Goal: Information Seeking & Learning: Learn about a topic

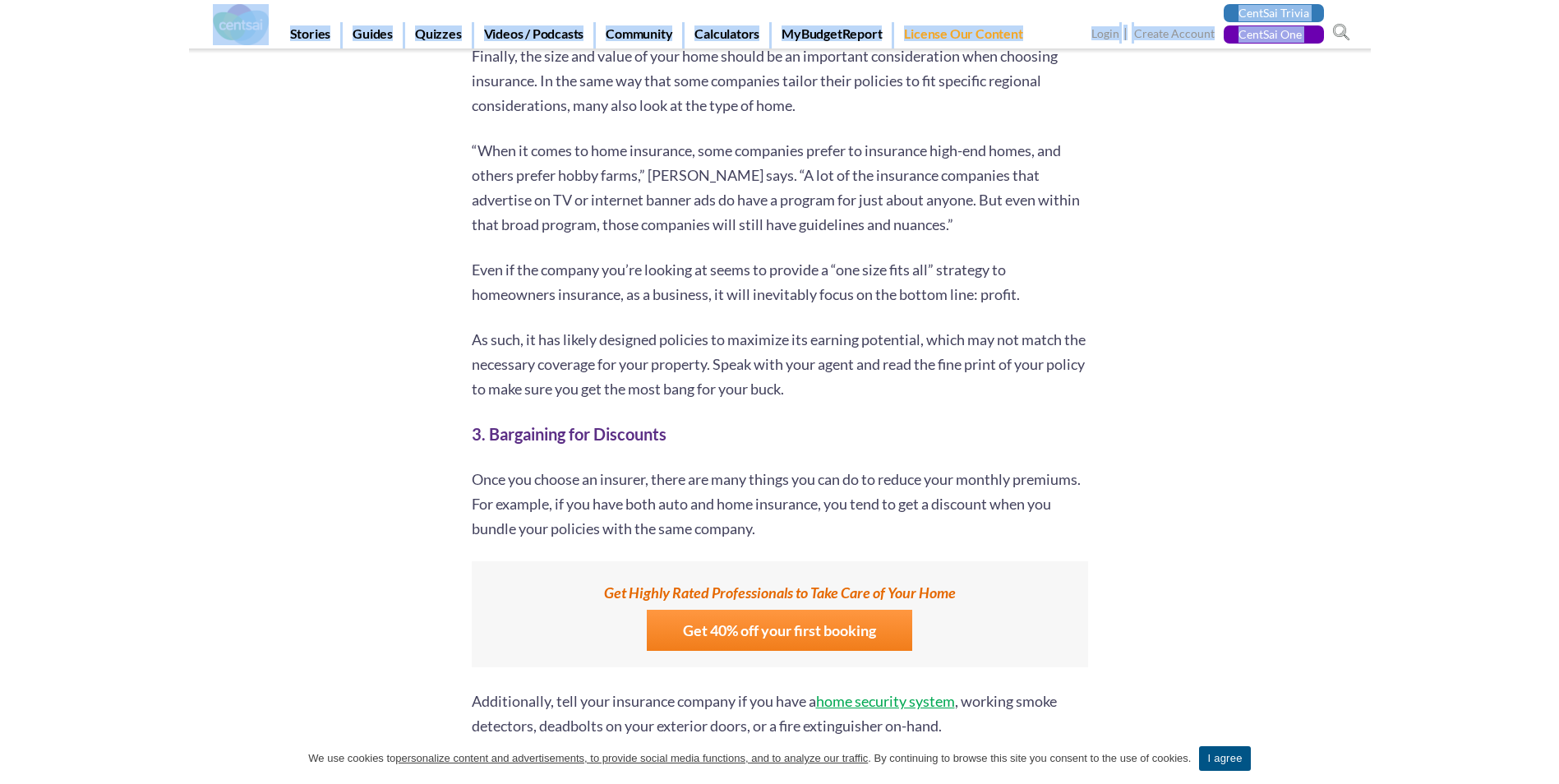
scroll to position [4770, 0]
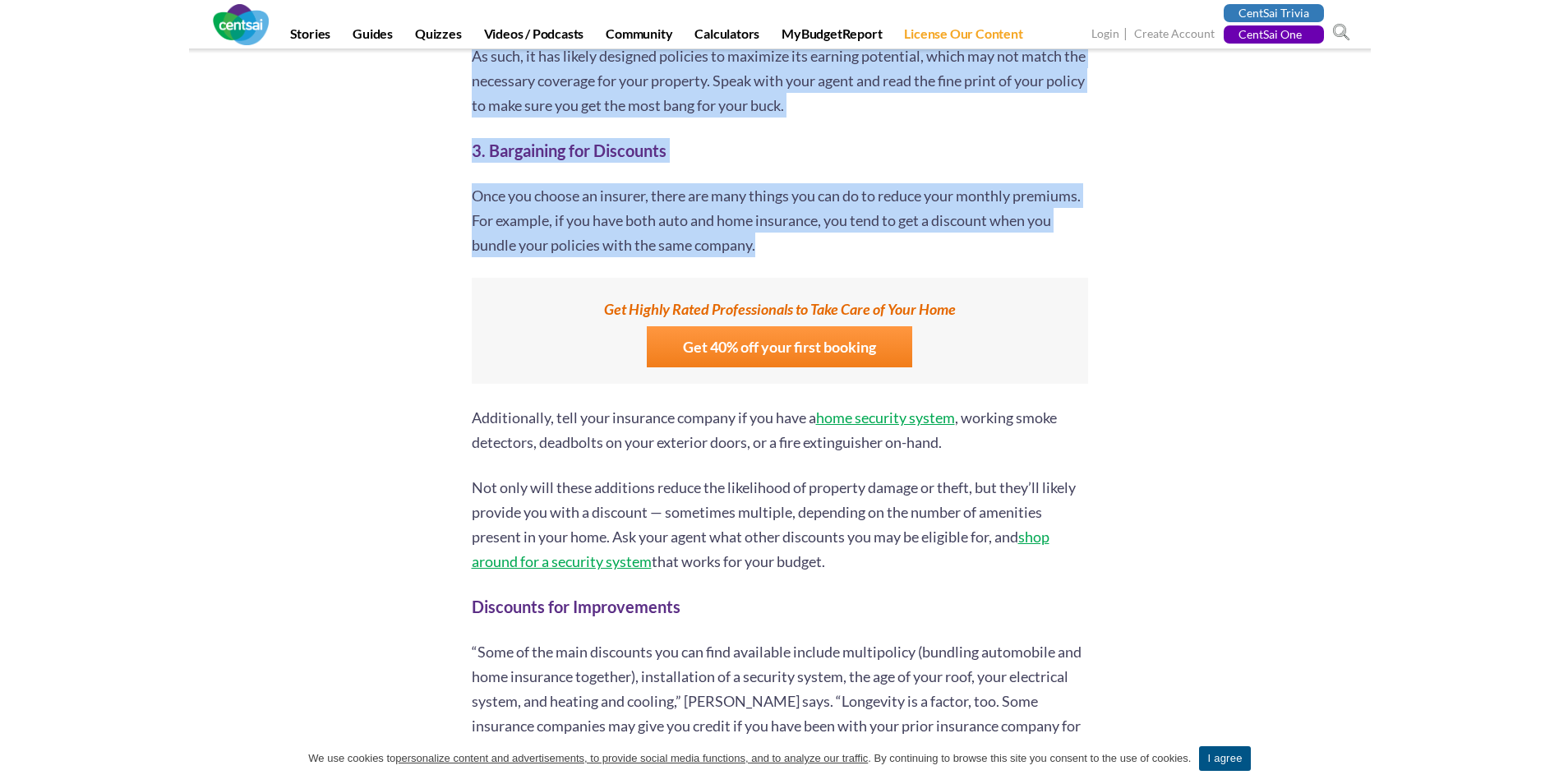
drag, startPoint x: 490, startPoint y: 466, endPoint x: 834, endPoint y: 249, distance: 406.7
copy div "Loremip dol Sitamet Consectetu Adipiscin Elitse: Doei te Inci Utlaboreetdol mag…"
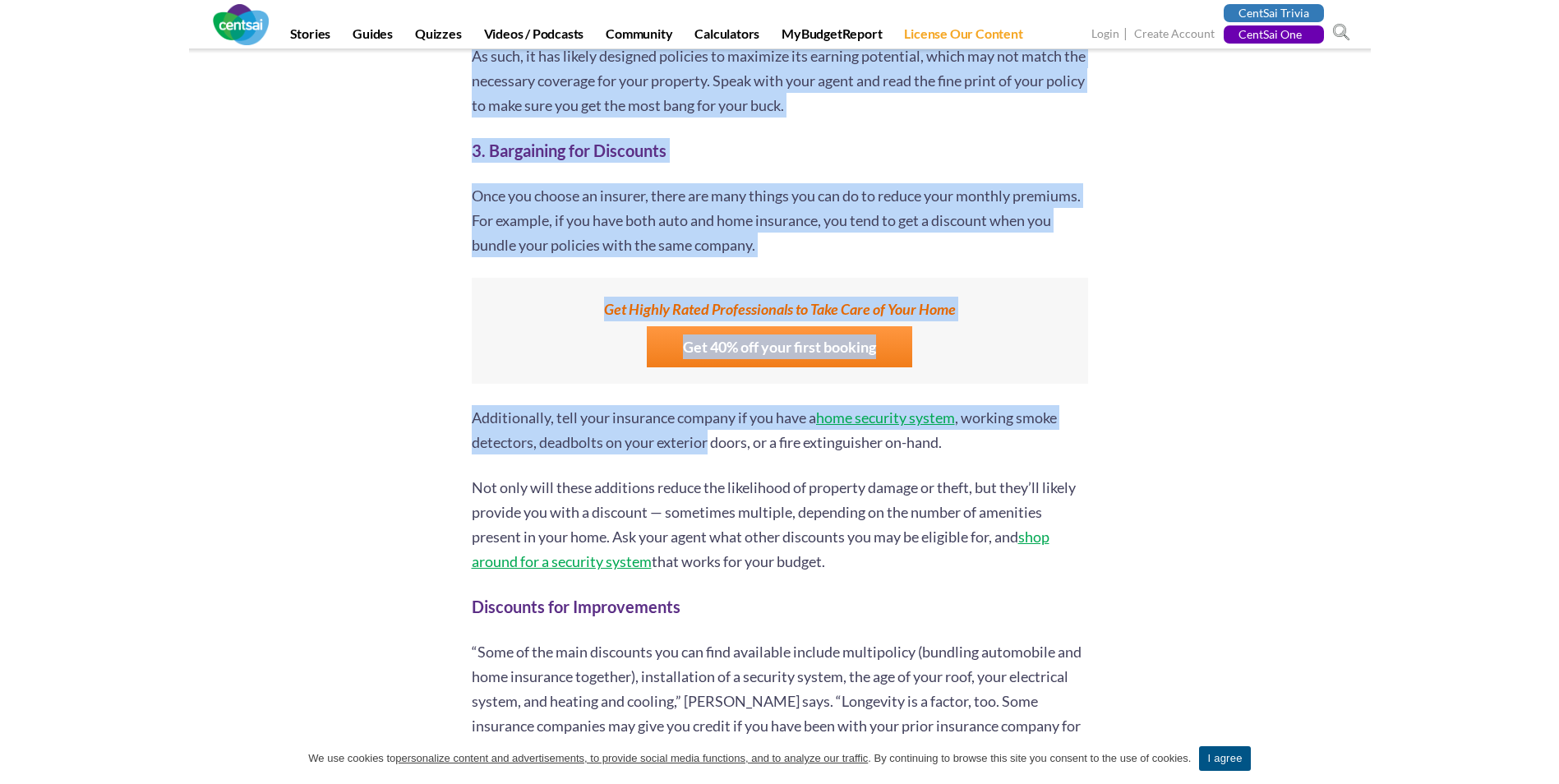
drag, startPoint x: 468, startPoint y: 412, endPoint x: 709, endPoint y: 447, distance: 243.5
drag, startPoint x: 709, startPoint y: 447, endPoint x: 482, endPoint y: 454, distance: 227.1
click at [482, 454] on p "Additionally, tell your insurance company if you have a home security system , …" at bounding box center [780, 430] width 616 height 49
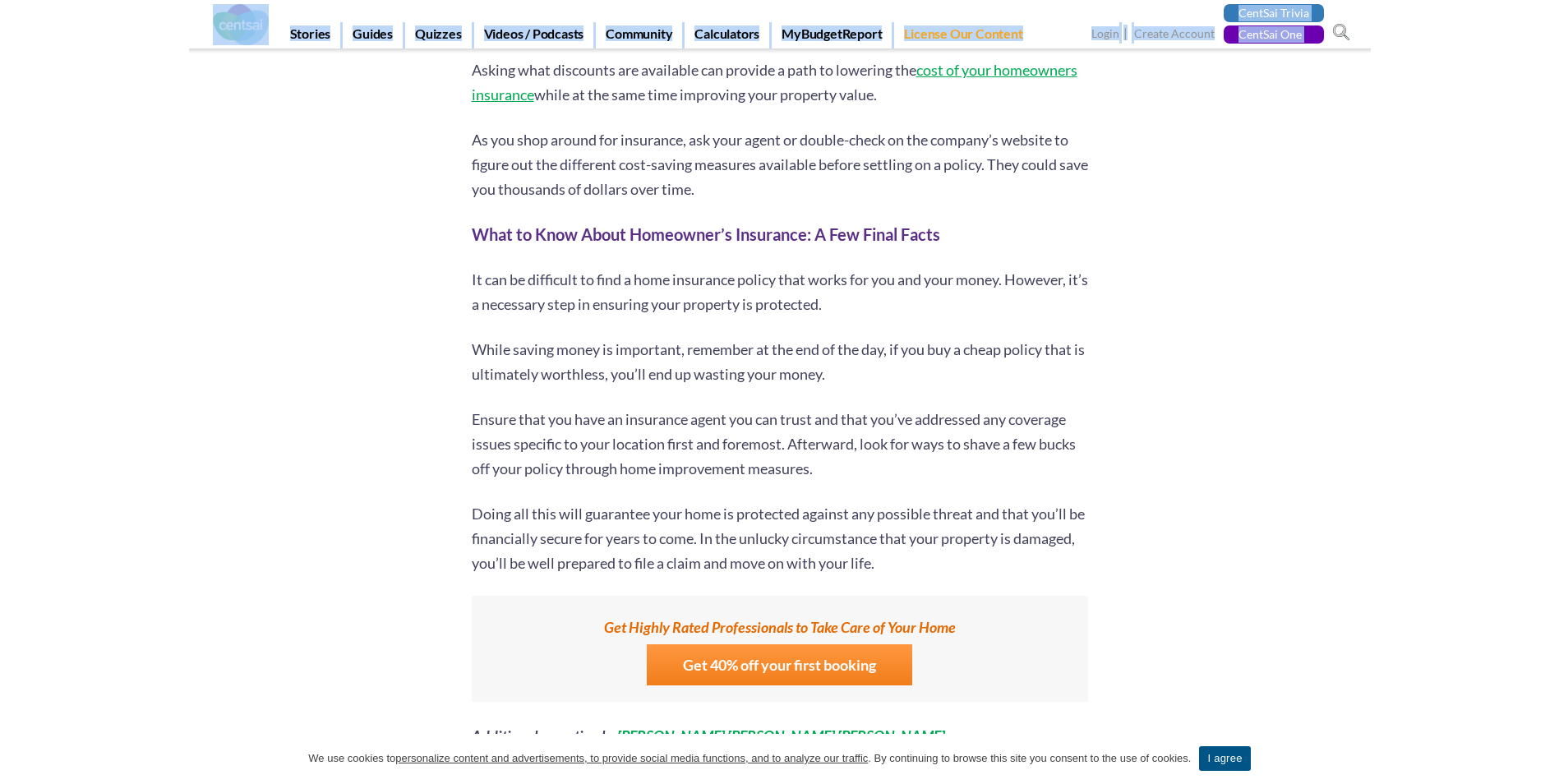
scroll to position [6042, 0]
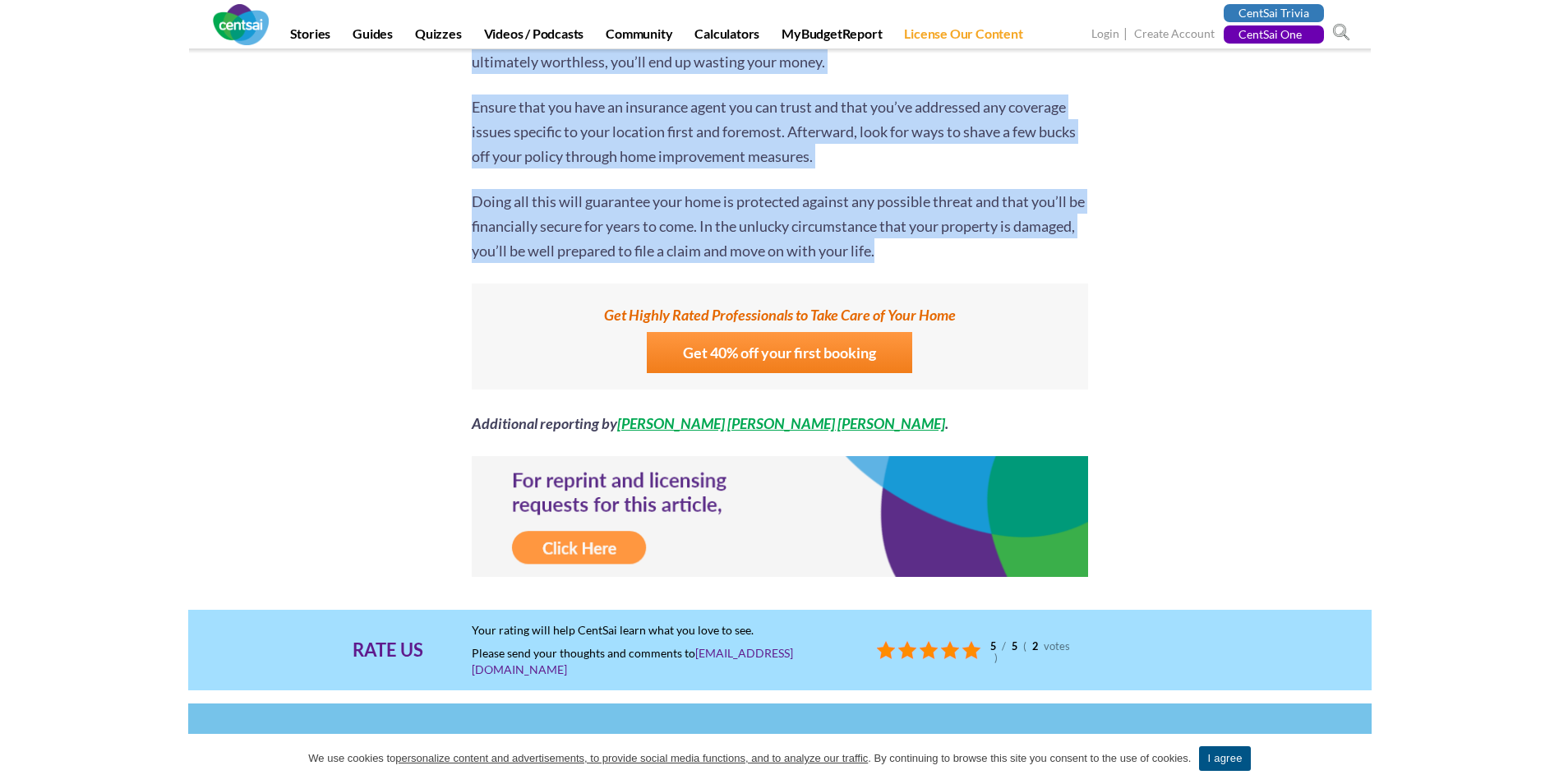
drag, startPoint x: 474, startPoint y: 416, endPoint x: 998, endPoint y: 260, distance: 546.7
drag, startPoint x: 998, startPoint y: 260, endPoint x: 912, endPoint y: 227, distance: 92.1
copy div "Loremipsumdo, sita cons adipiscin elitsed do eiu temp i utla etdolore magnaa , …"
